Goal: Task Accomplishment & Management: Use online tool/utility

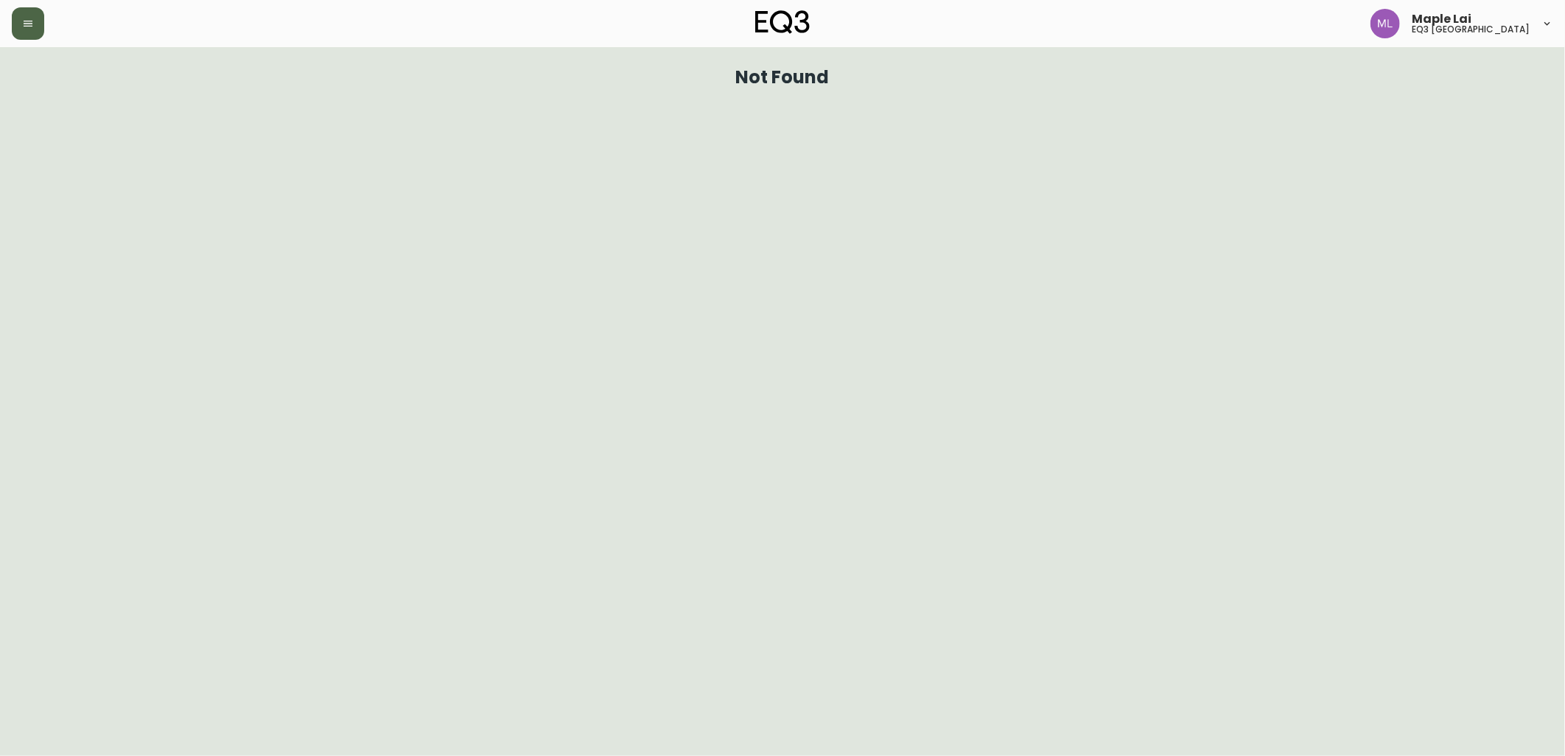
click at [20, 34] on button "button" at bounding box center [28, 23] width 32 height 32
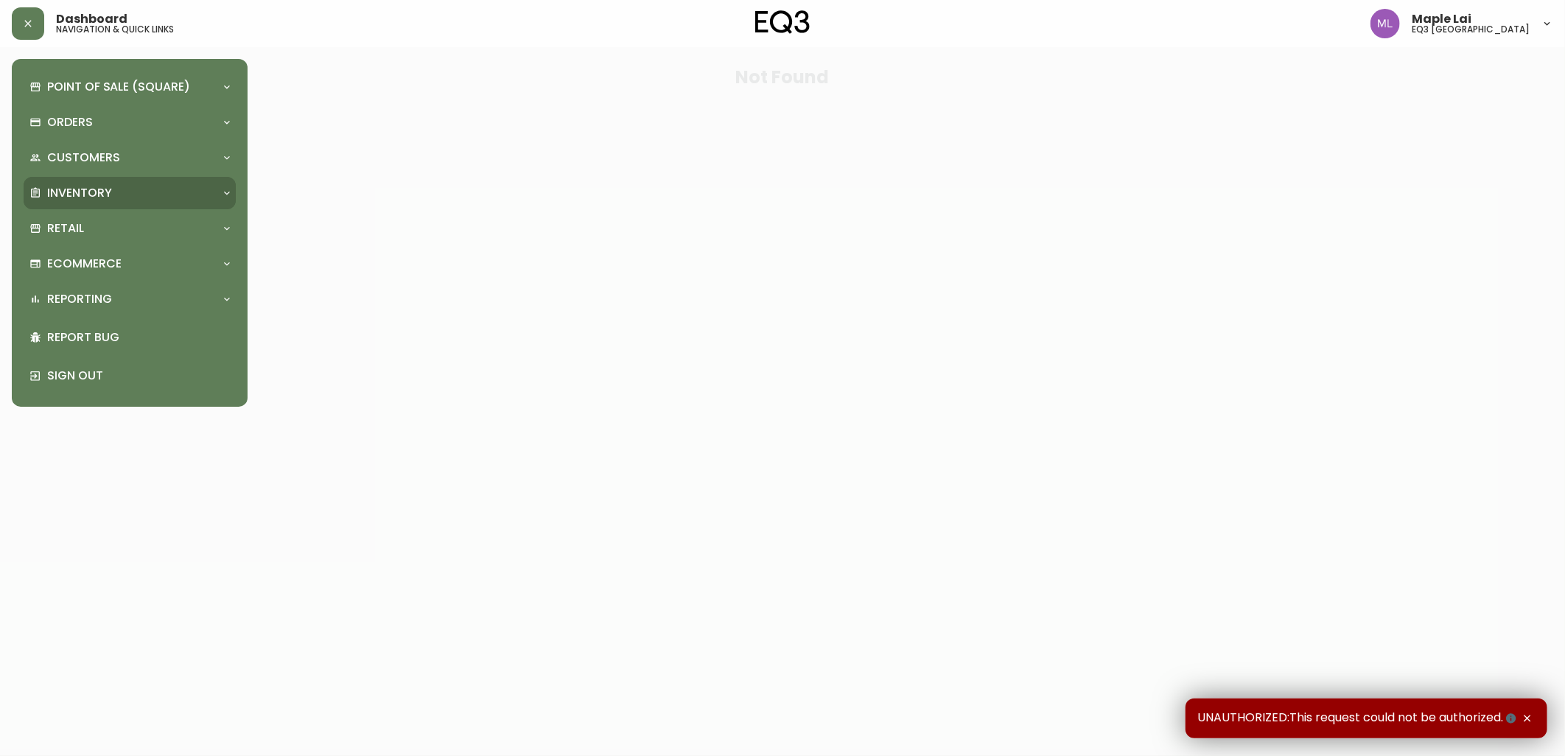
click at [91, 200] on p "Inventory" at bounding box center [79, 193] width 65 height 16
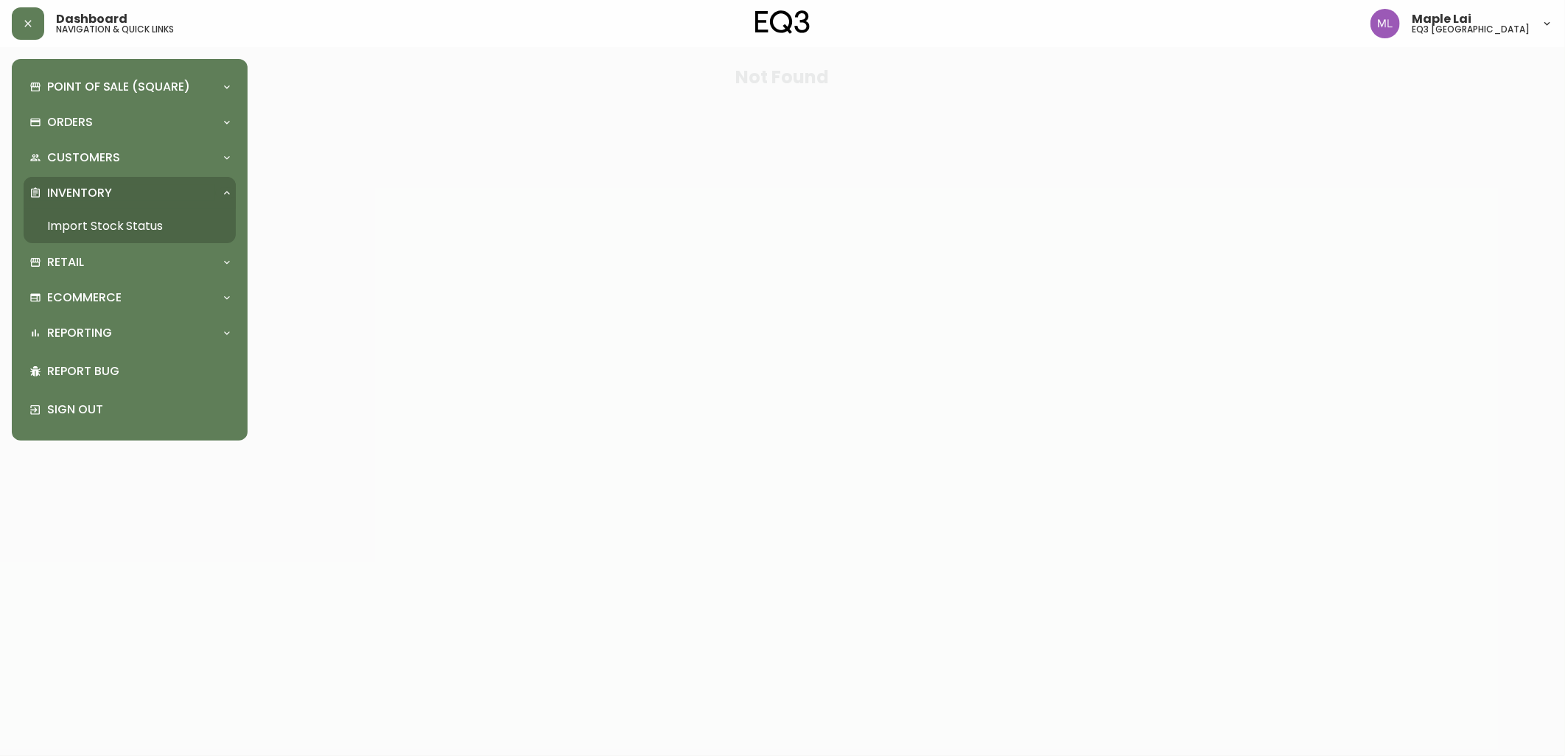
click at [144, 226] on link "Import Stock Status" at bounding box center [130, 226] width 212 height 34
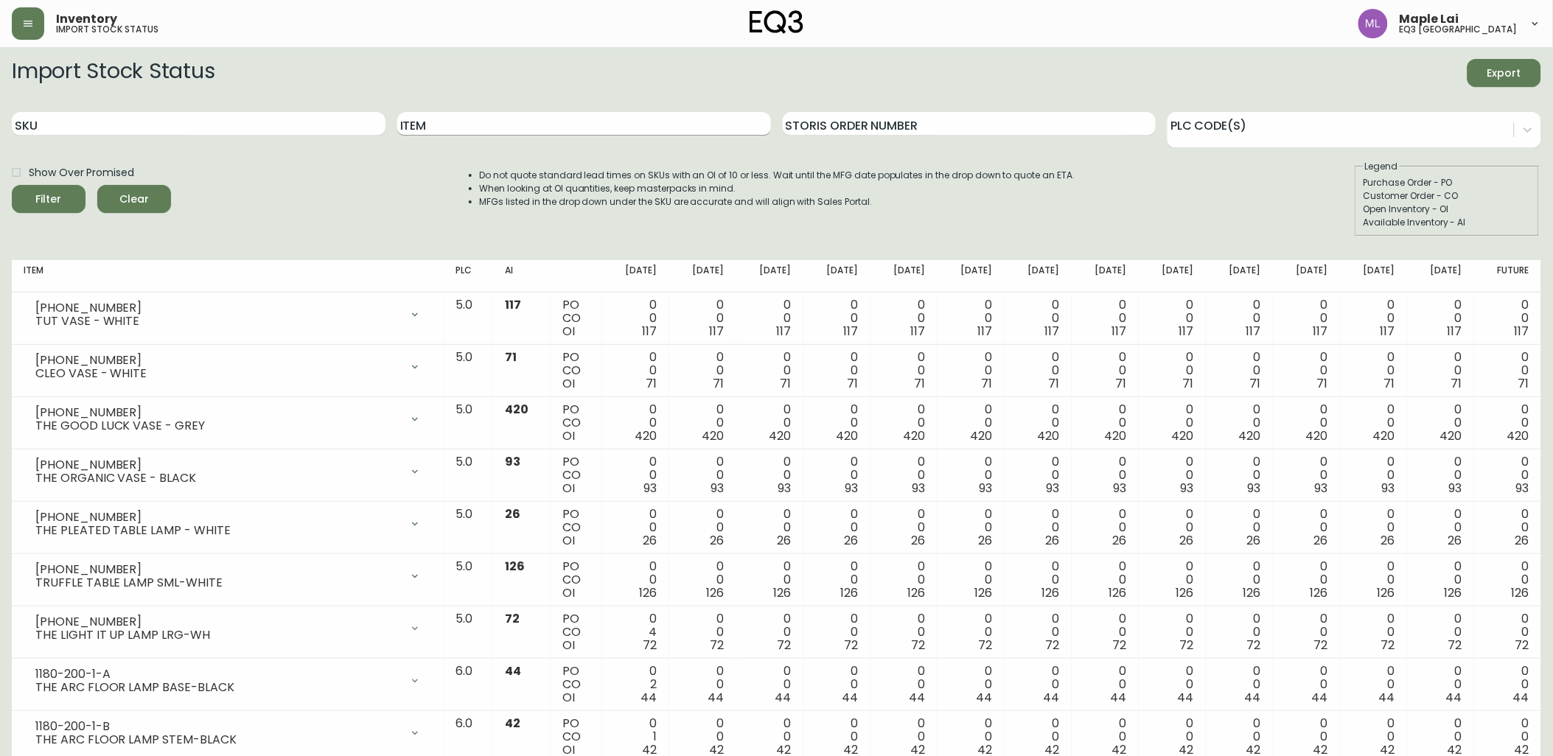
click at [671, 127] on input "Item" at bounding box center [584, 124] width 374 height 24
type input "BALL PENDANT"
click at [12, 185] on button "Filter" at bounding box center [49, 199] width 74 height 28
